Goal: Find specific page/section: Find specific page/section

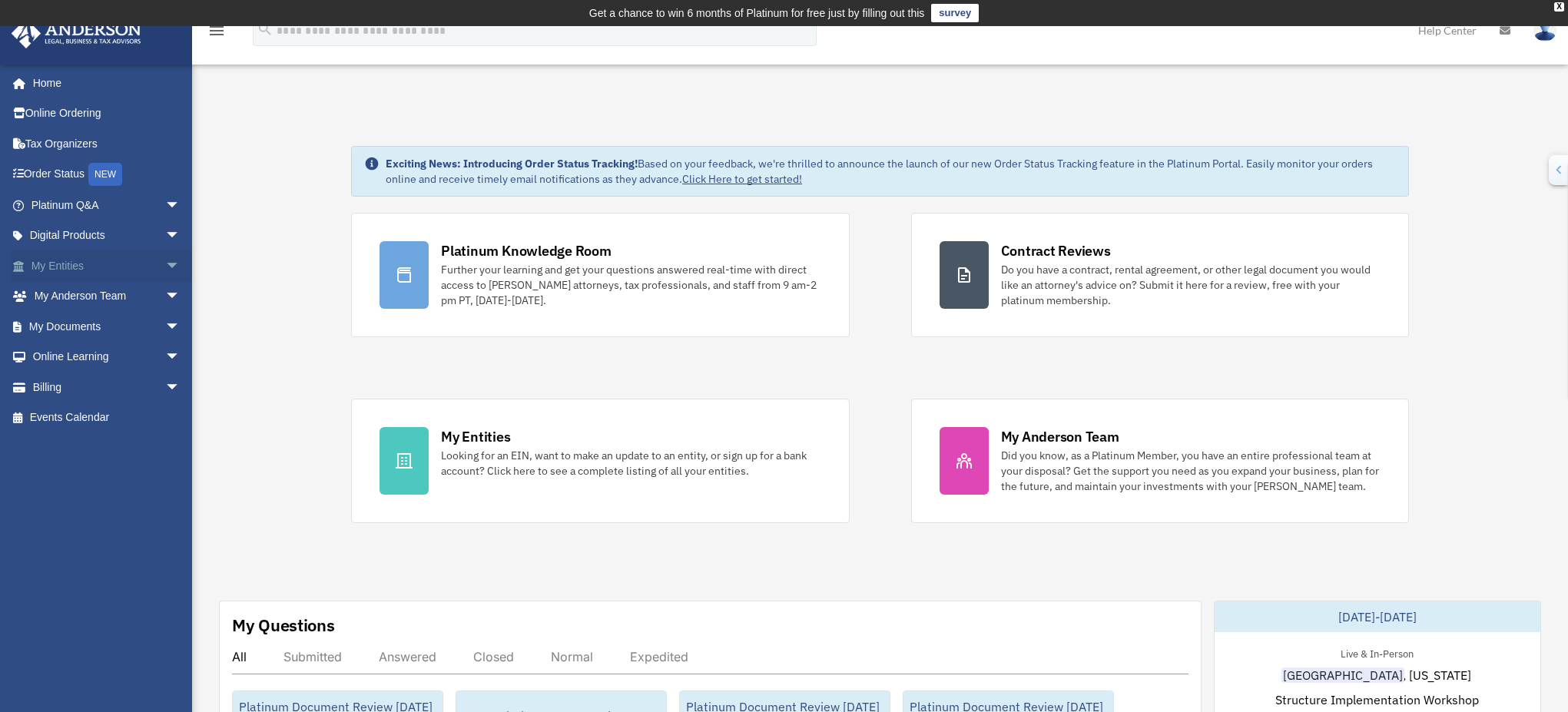
click at [165, 273] on span "arrow_drop_down" at bounding box center [180, 266] width 31 height 32
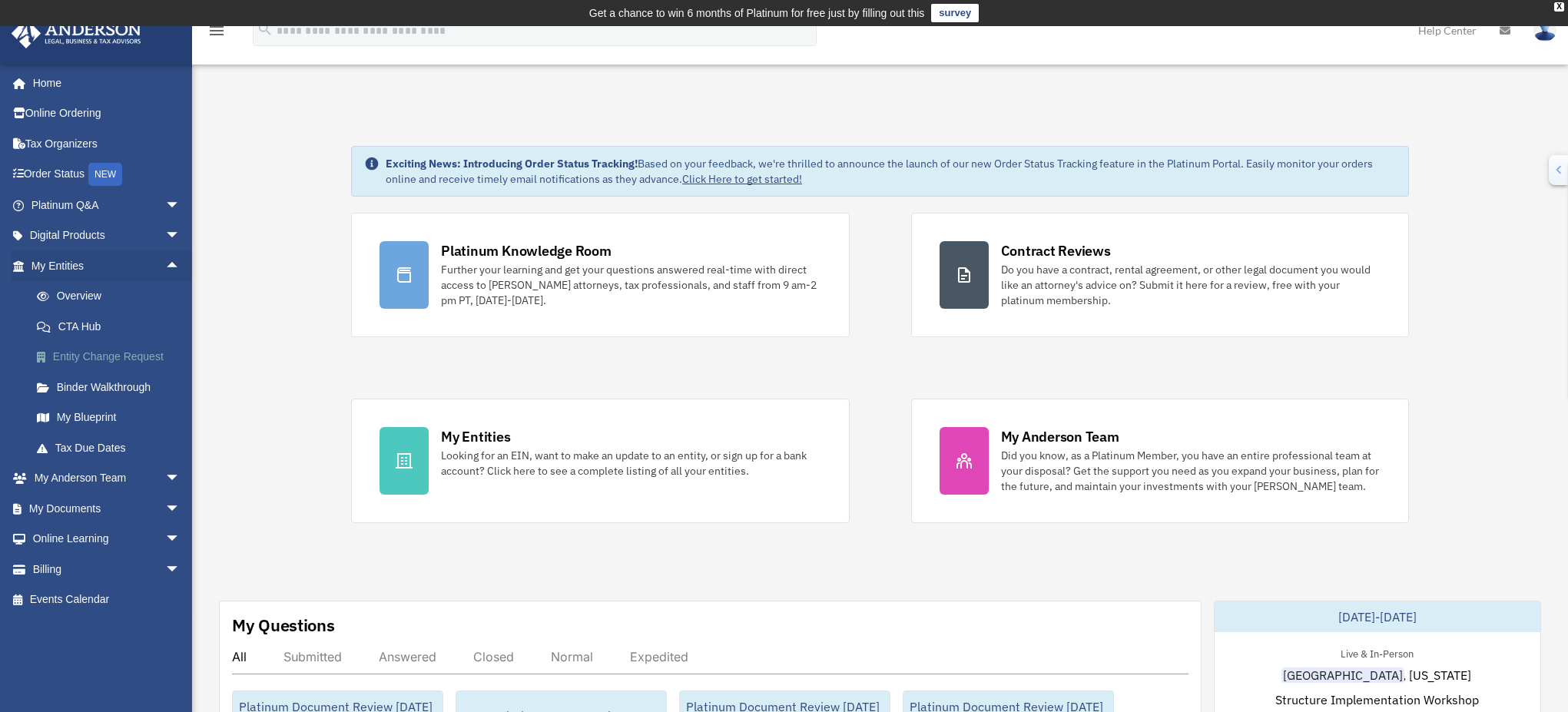
click at [144, 353] on link "Entity Change Request" at bounding box center [112, 357] width 182 height 31
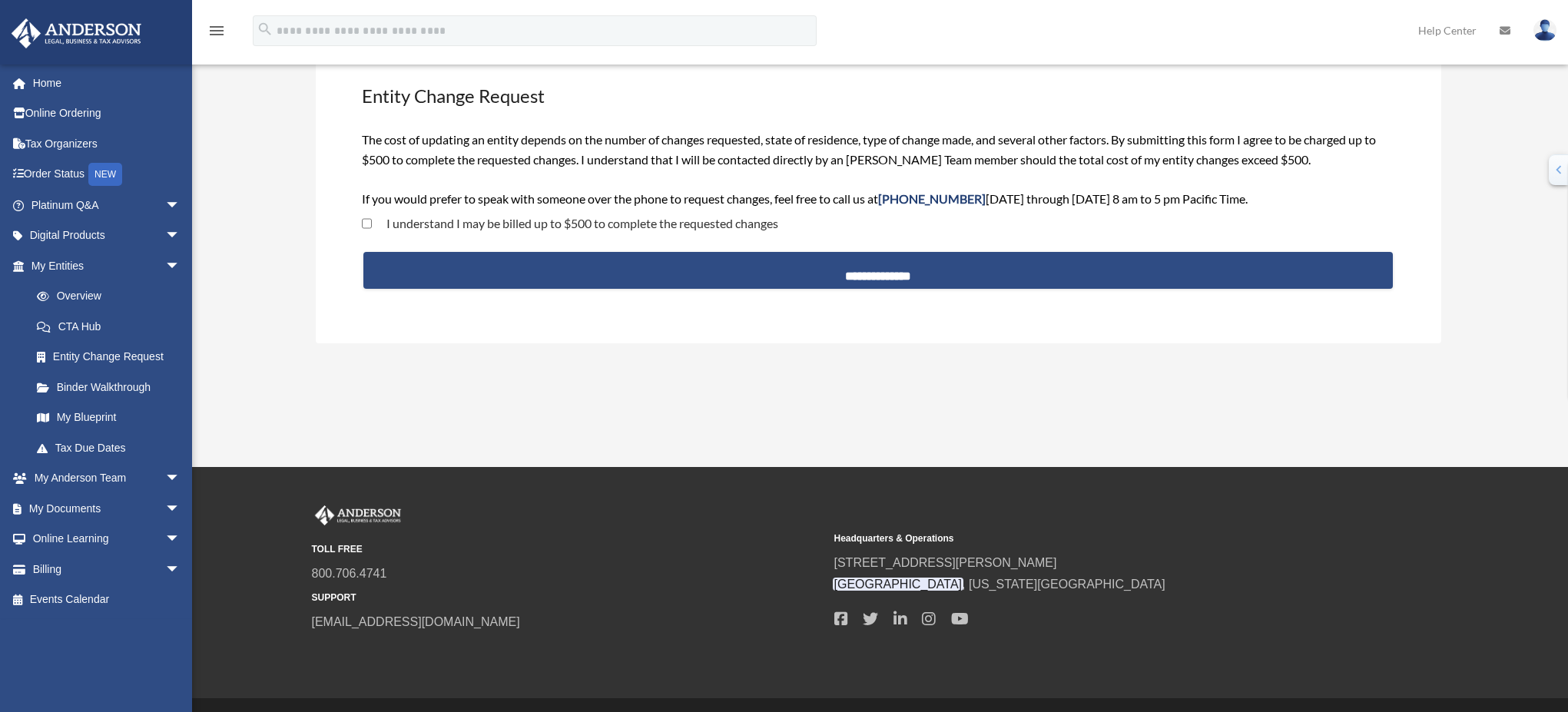
scroll to position [139, 0]
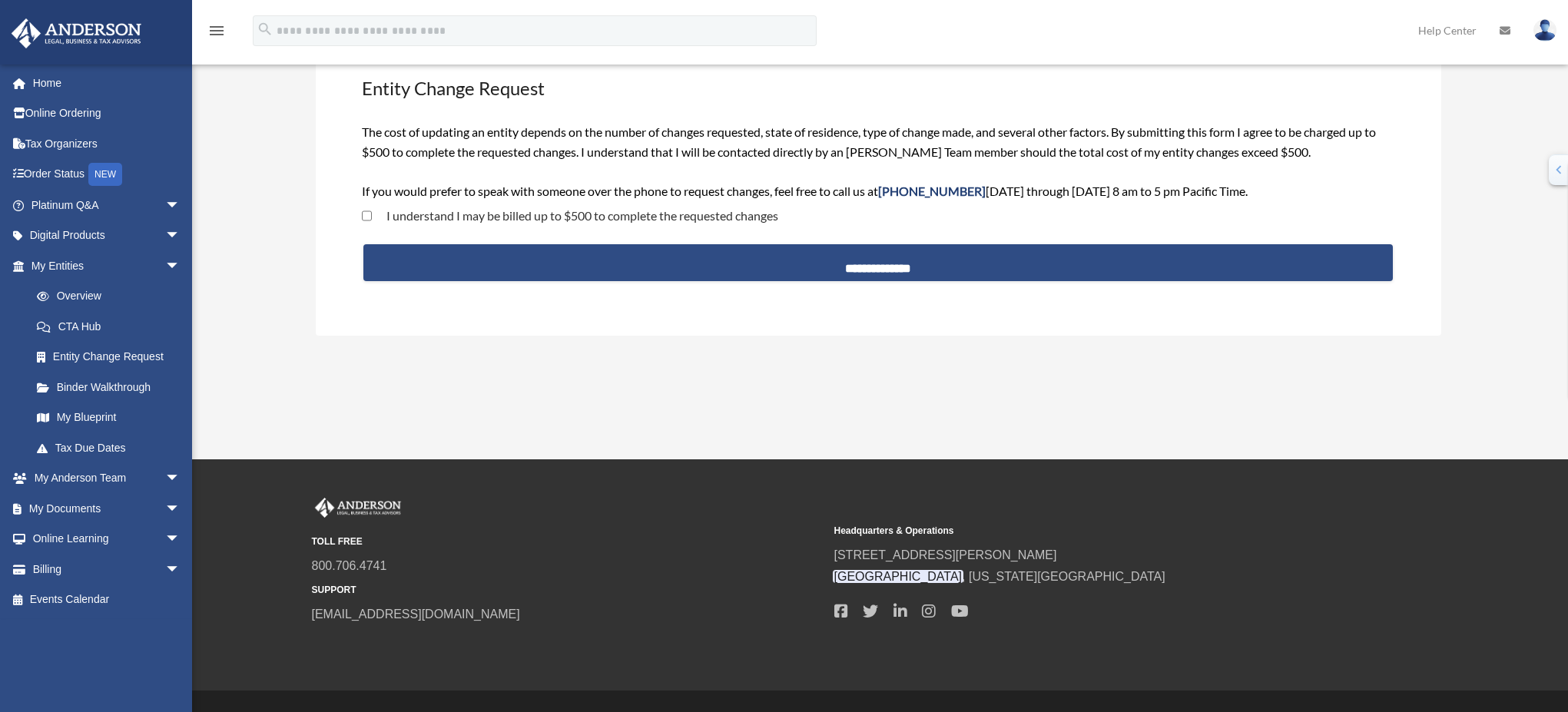
click at [371, 222] on span "I understand I may be billed up to $500 to complete the requested changes" at bounding box center [570, 217] width 416 height 26
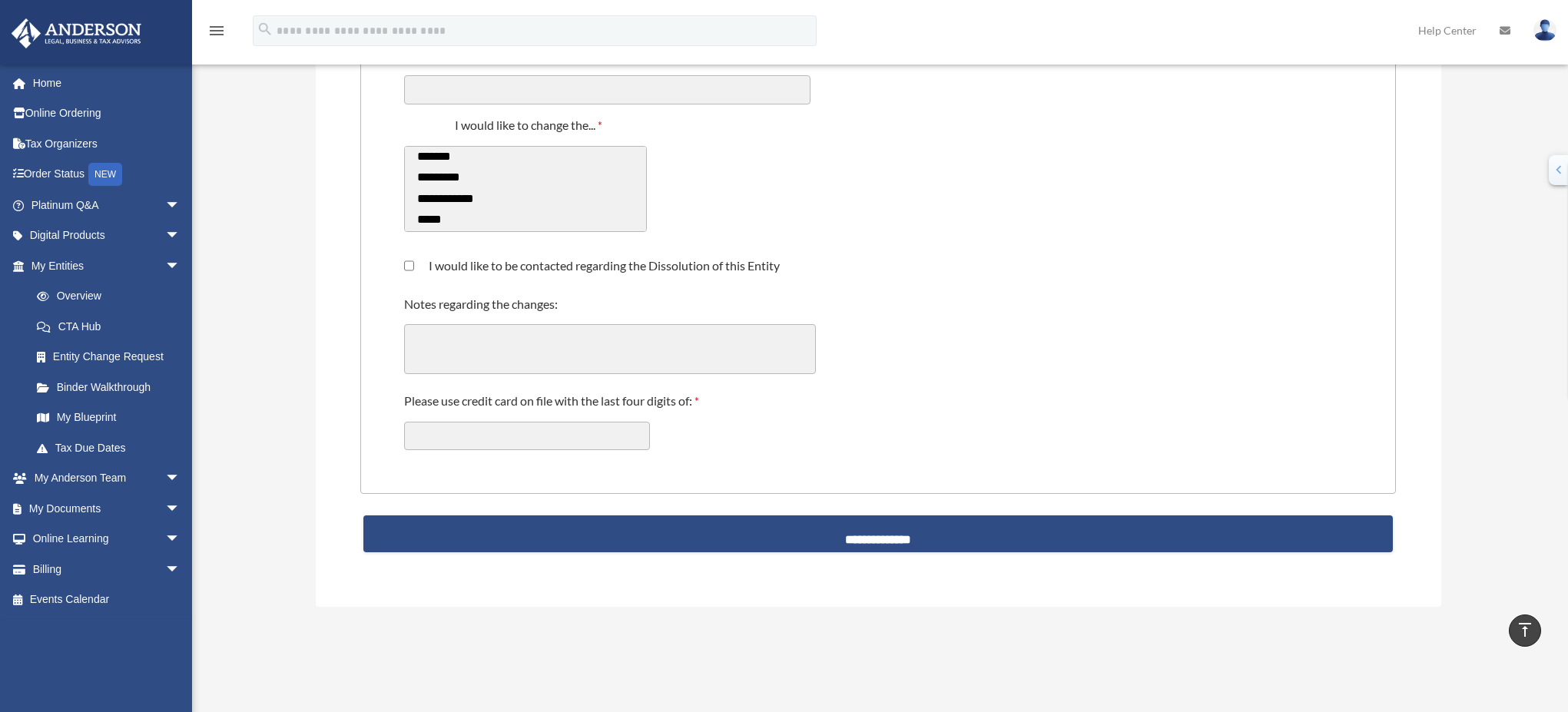
scroll to position [394, 0]
click at [106, 417] on link "My Blueprint" at bounding box center [112, 418] width 182 height 31
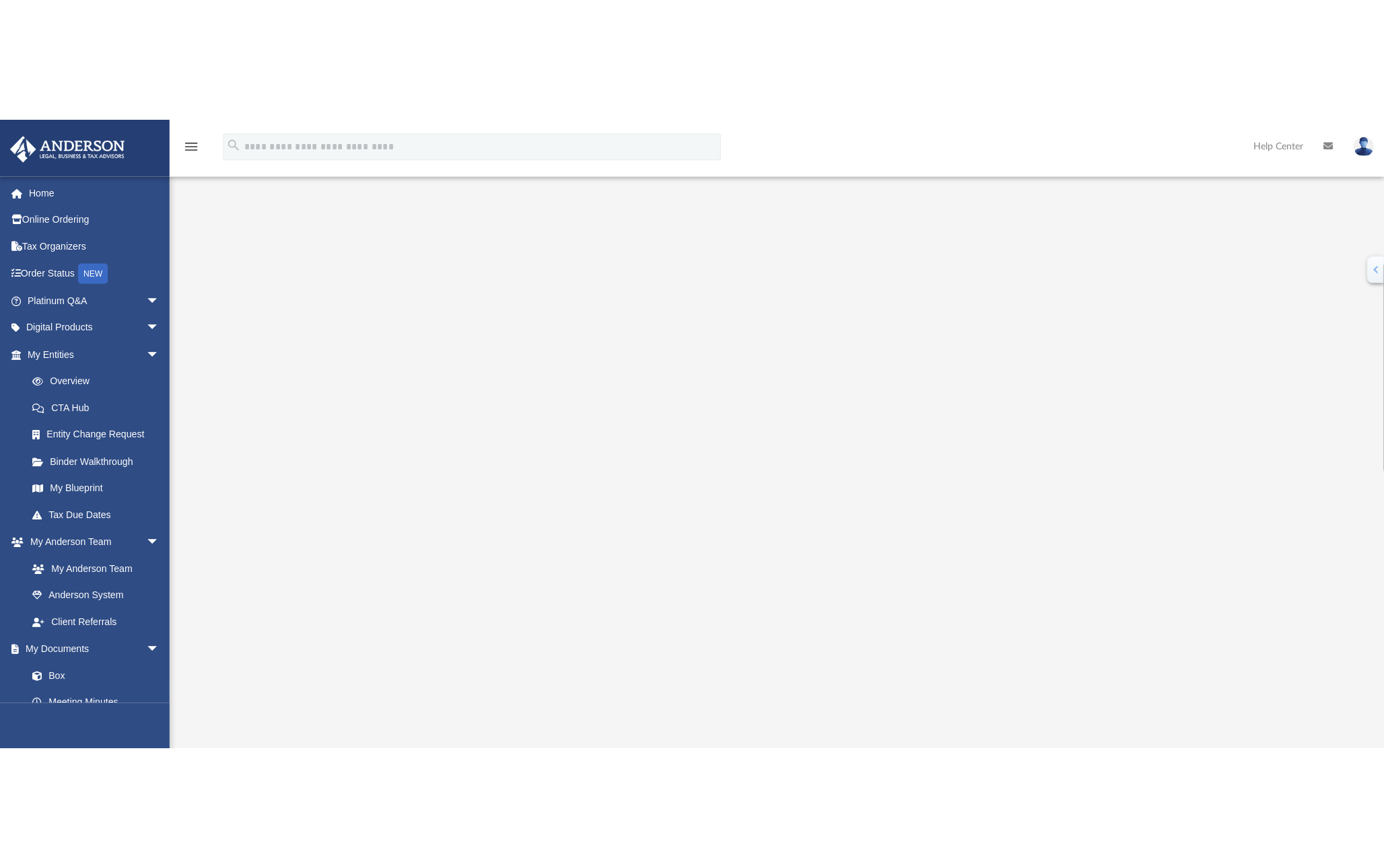
scroll to position [60, 0]
